Goal: Information Seeking & Learning: Learn about a topic

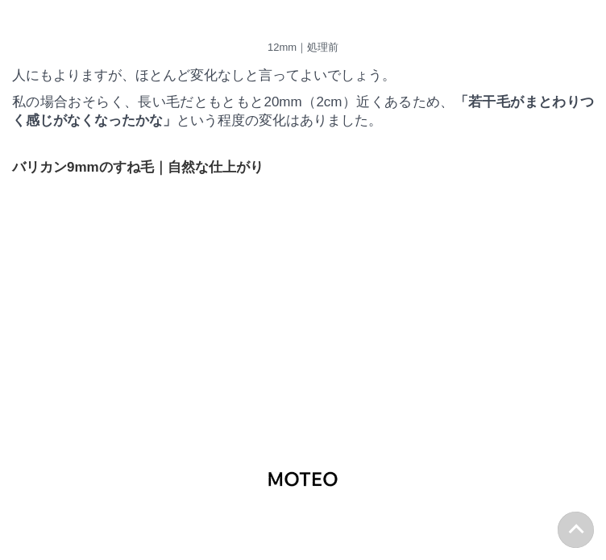
scroll to position [11265, 0]
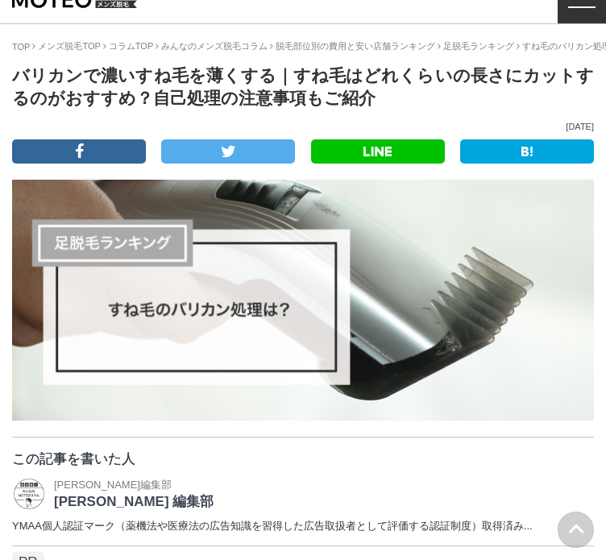
scroll to position [0, 0]
